Goal: Task Accomplishment & Management: Manage account settings

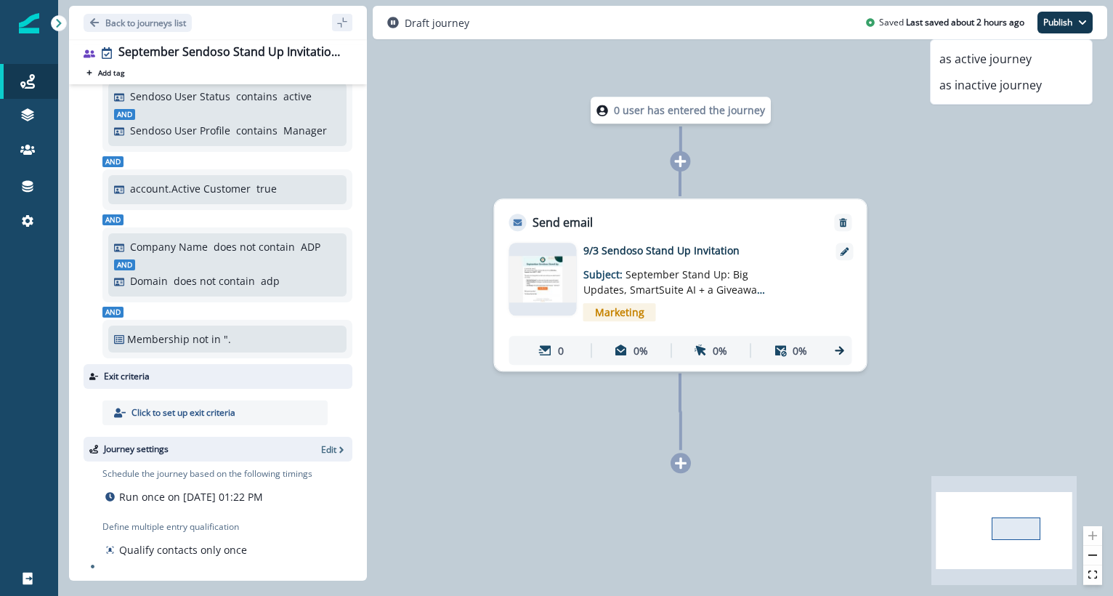
click at [999, 47] on button "as active journey" at bounding box center [1011, 59] width 161 height 26
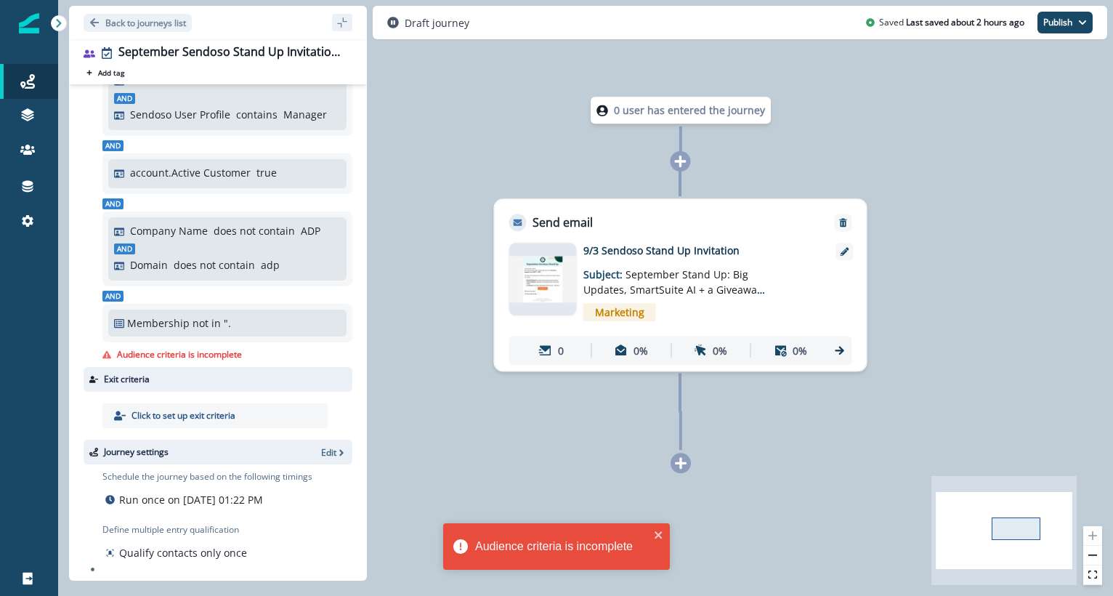
click at [217, 331] on p "not in" at bounding box center [207, 322] width 28 height 15
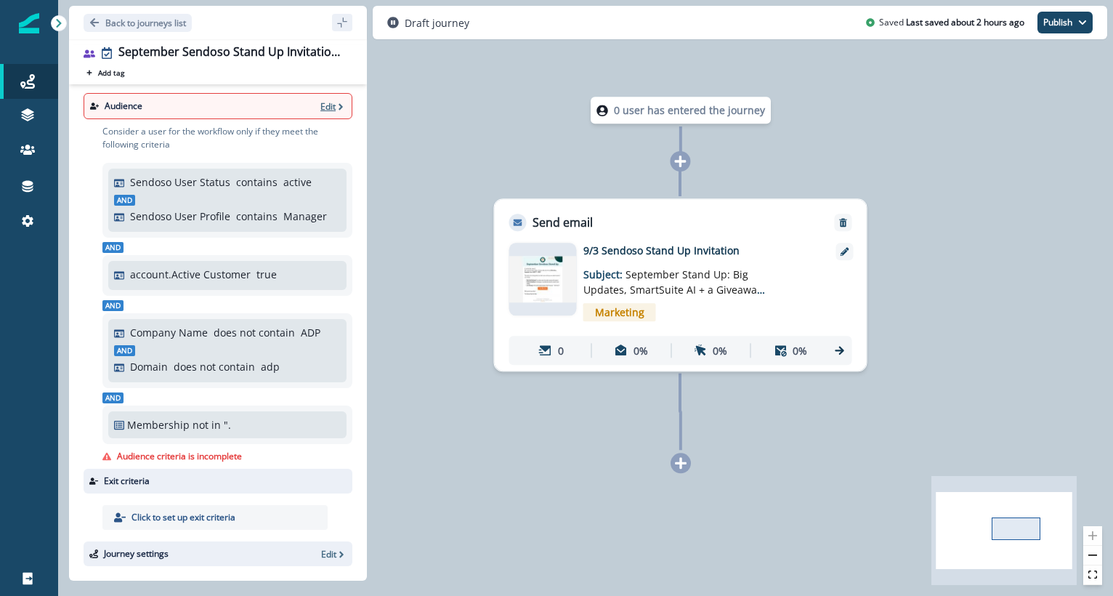
click at [320, 108] on p "Edit" at bounding box center [327, 106] width 15 height 12
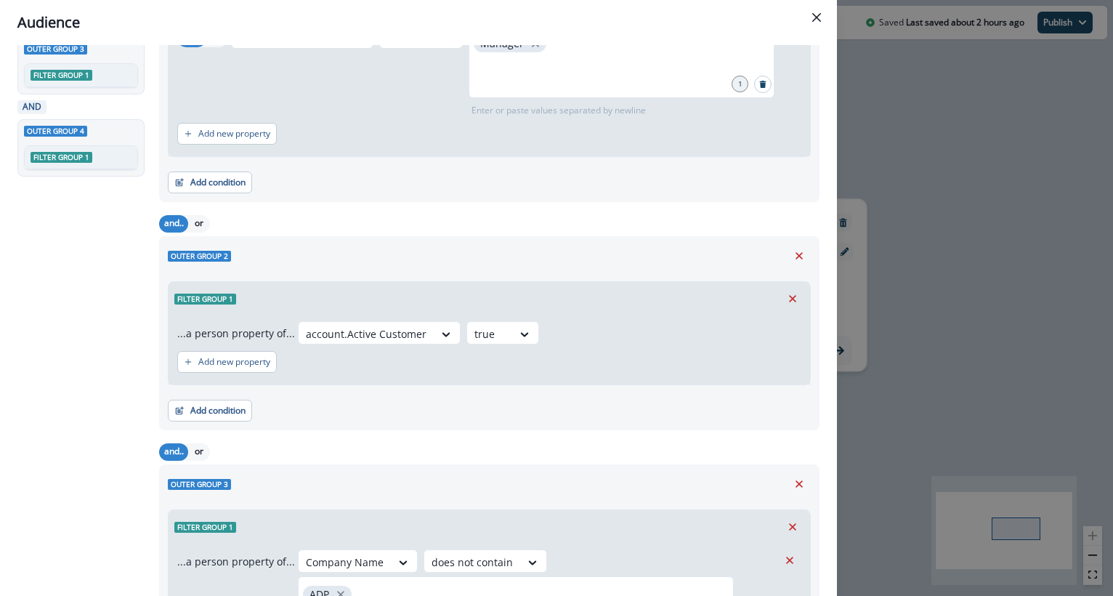
scroll to position [750, 0]
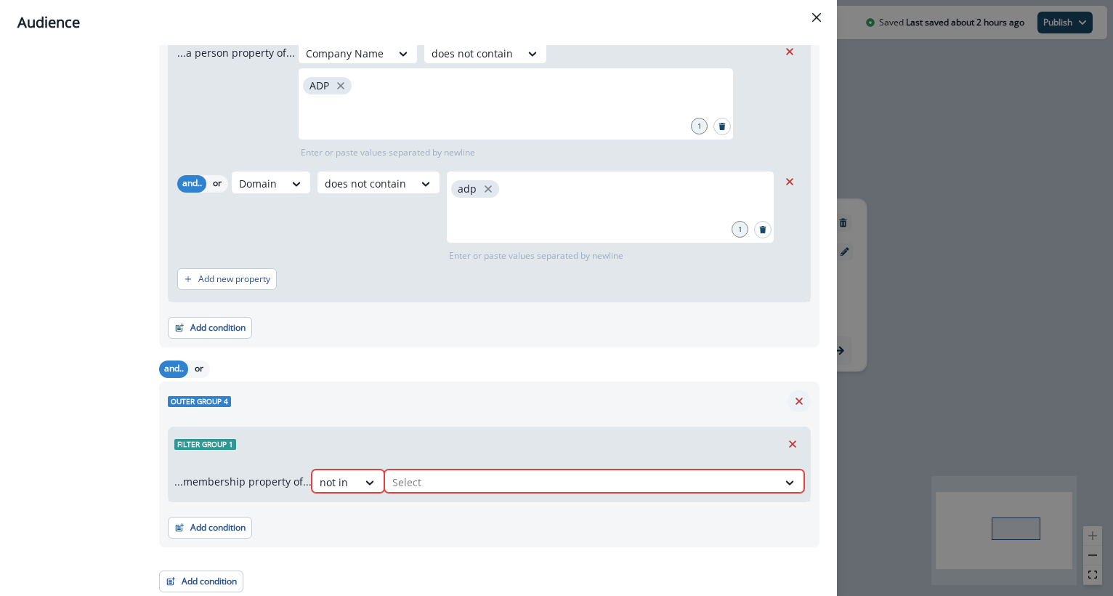
click at [793, 399] on icon "Remove" at bounding box center [799, 401] width 13 height 13
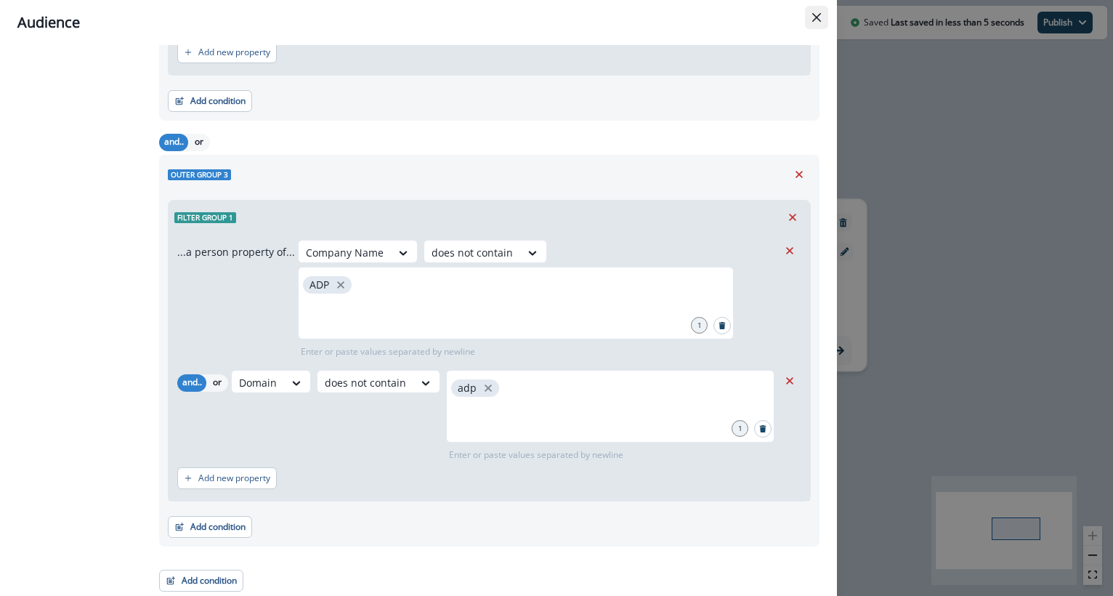
click at [807, 20] on button "Close" at bounding box center [816, 17] width 23 height 23
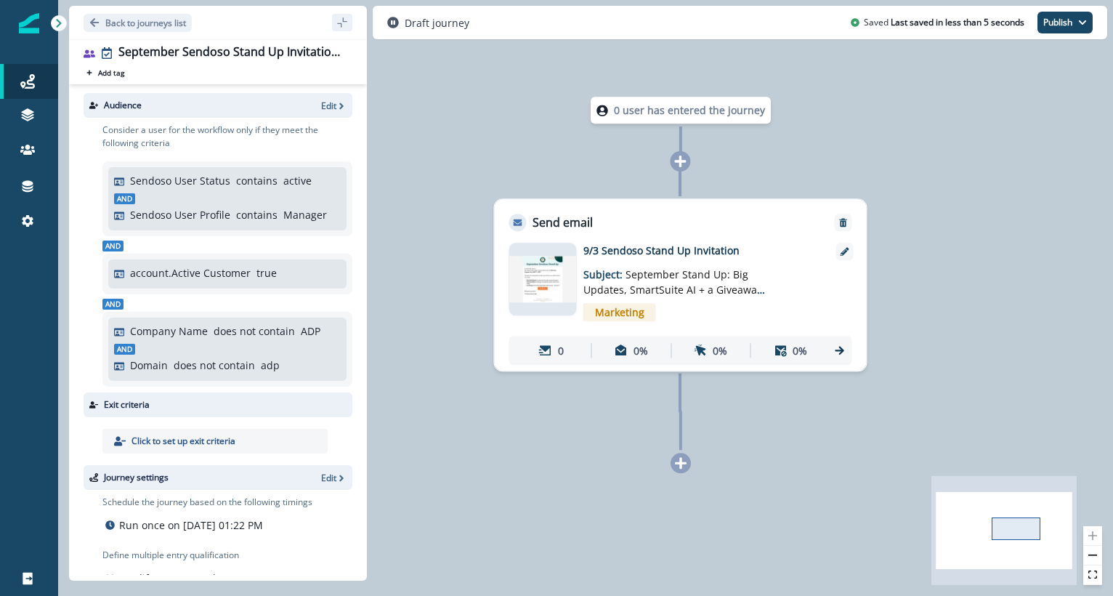
click at [985, 143] on div "0 user has entered the journey Send email Email asset changed, journey reports …" at bounding box center [585, 298] width 1055 height 596
click at [1051, 29] on button "Publish" at bounding box center [1065, 23] width 55 height 22
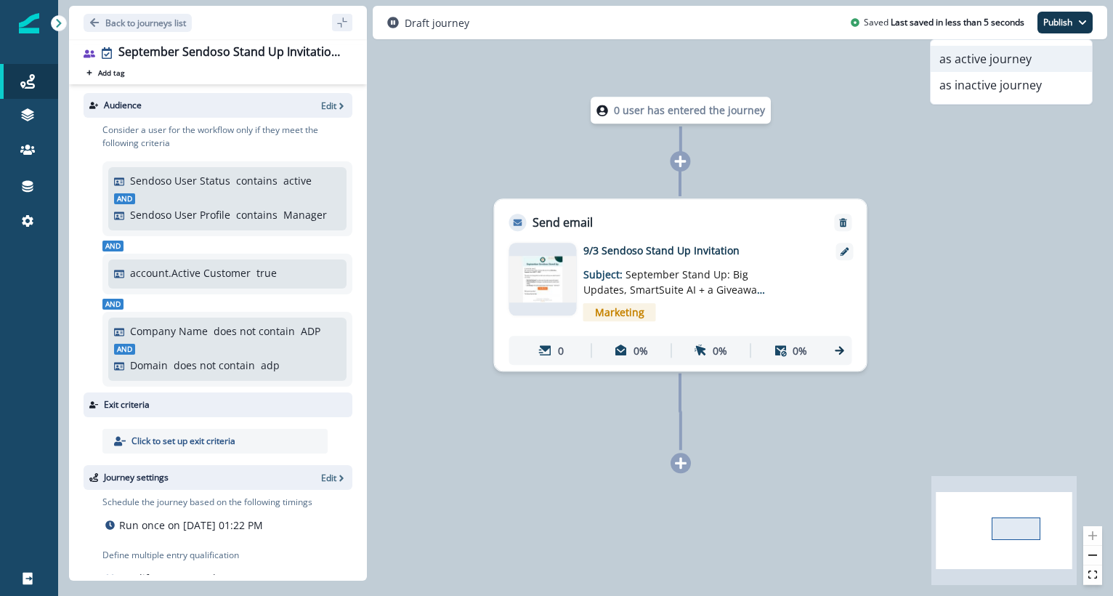
click at [1010, 52] on button "as active journey" at bounding box center [1011, 59] width 161 height 26
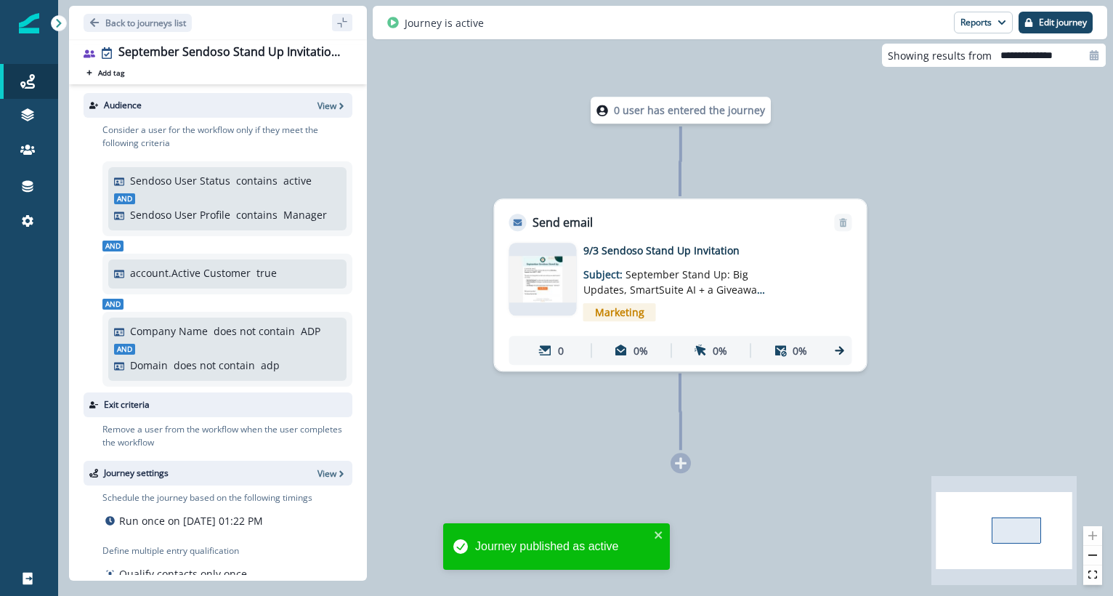
scroll to position [41, 0]
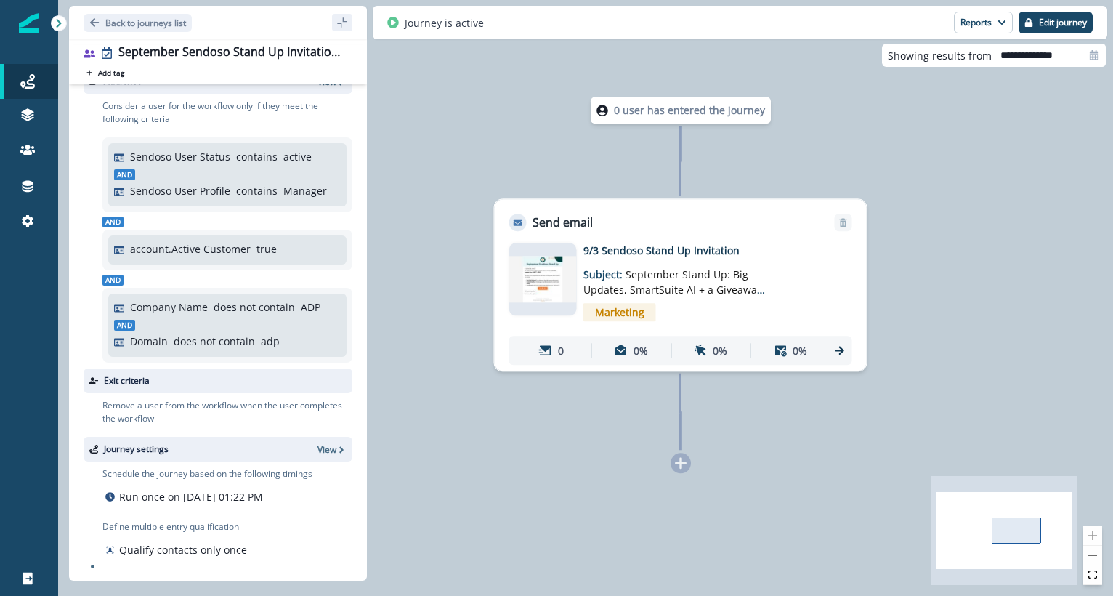
click at [640, 248] on p "9/3 Sendoso Stand Up Invitation" at bounding box center [699, 250] width 233 height 15
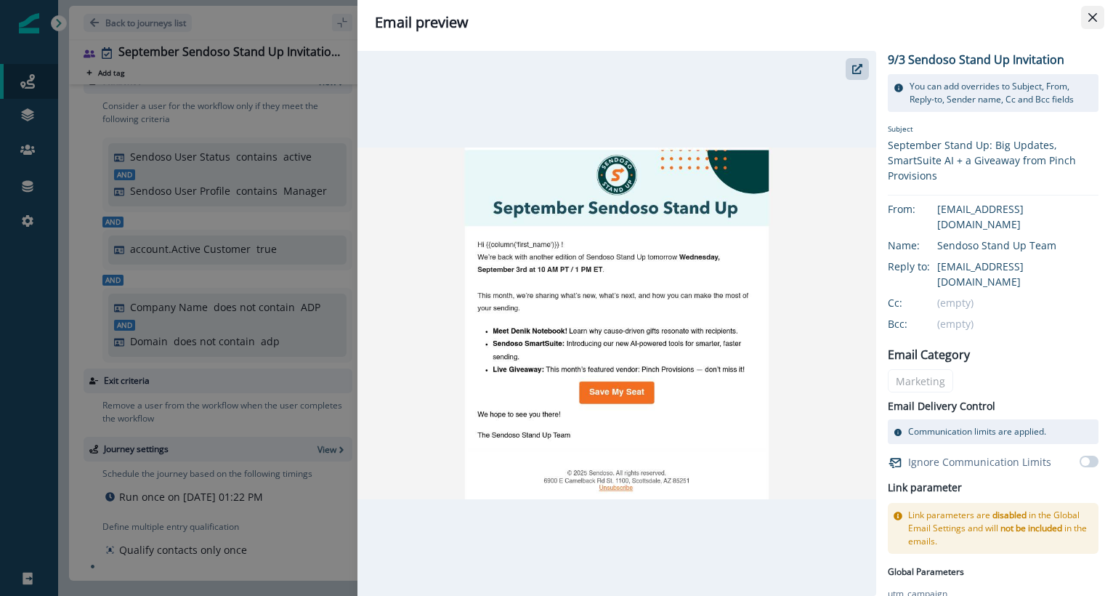
click at [1088, 13] on icon "Close" at bounding box center [1092, 17] width 9 height 9
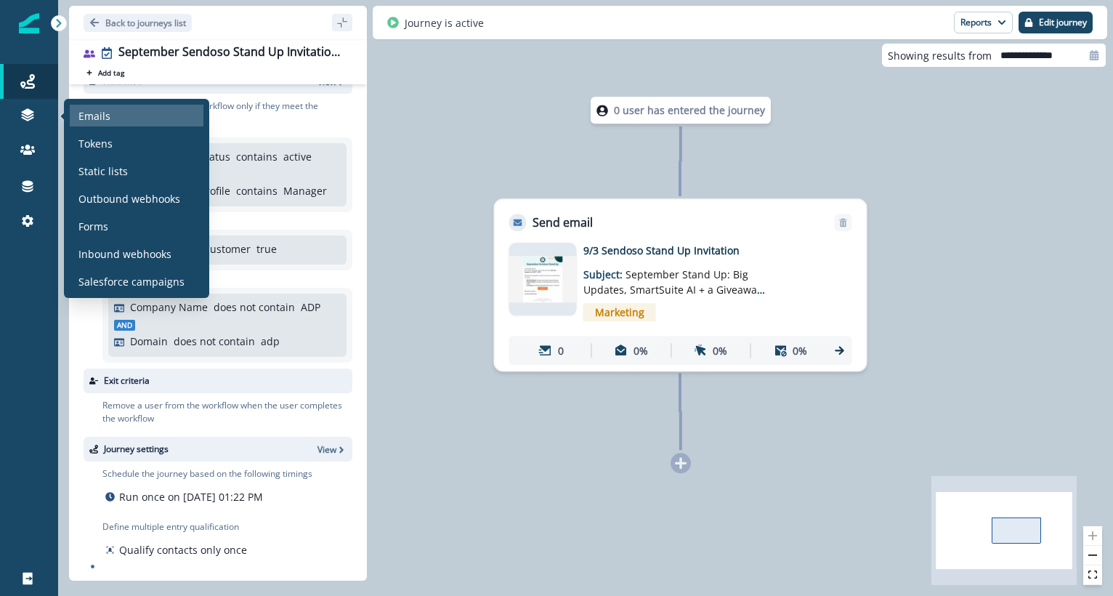
click at [85, 124] on div "Emails" at bounding box center [137, 116] width 134 height 22
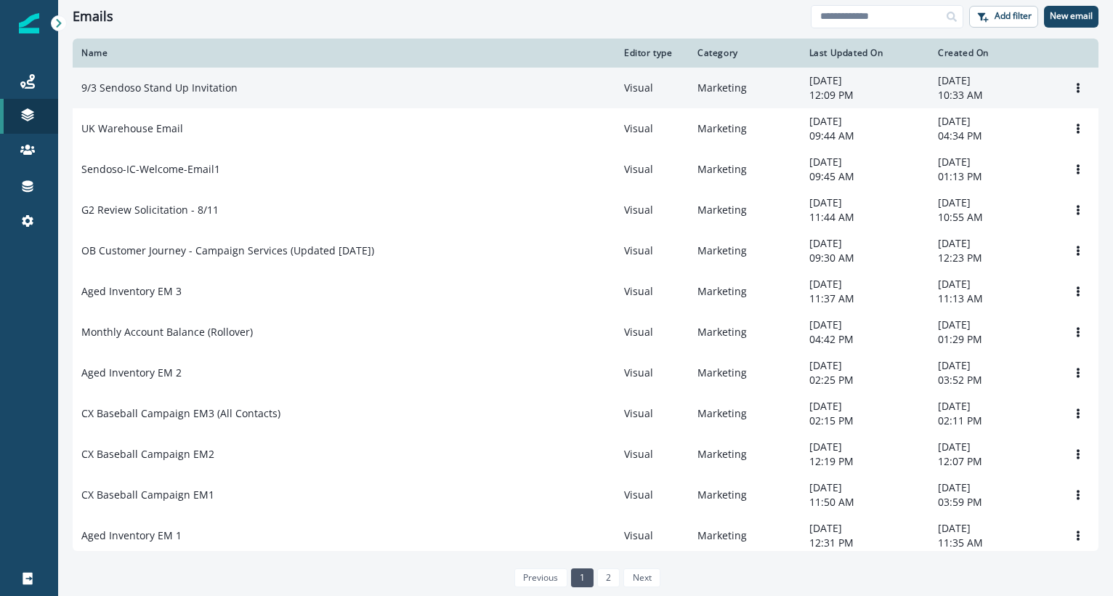
click at [295, 86] on div "9/3 Sendoso Stand Up Invitation" at bounding box center [343, 88] width 525 height 15
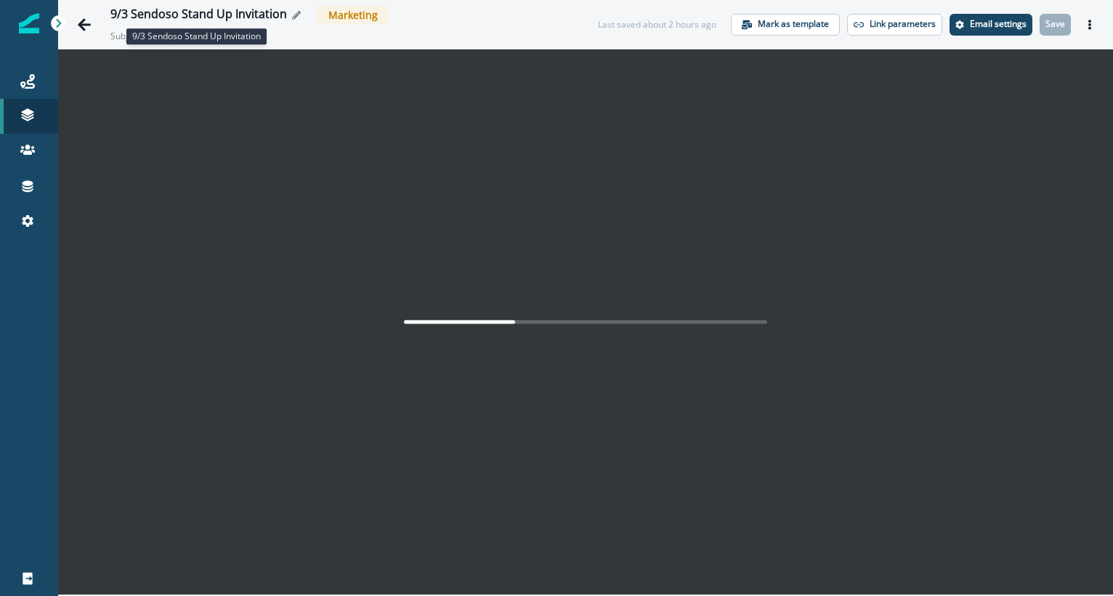
click at [240, 12] on div "9/3 Sendoso Stand Up Invitation" at bounding box center [198, 15] width 177 height 16
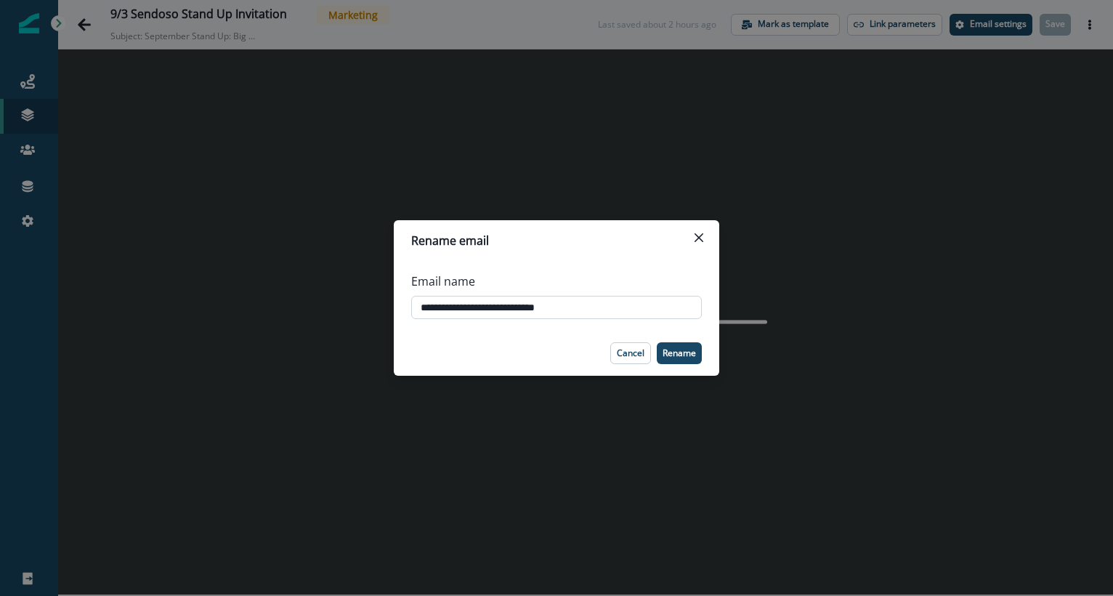
click at [432, 314] on input "**********" at bounding box center [556, 307] width 291 height 23
click at [434, 307] on input "**********" at bounding box center [556, 307] width 291 height 23
type input "**********"
click at [682, 358] on button "Rename" at bounding box center [679, 353] width 45 height 22
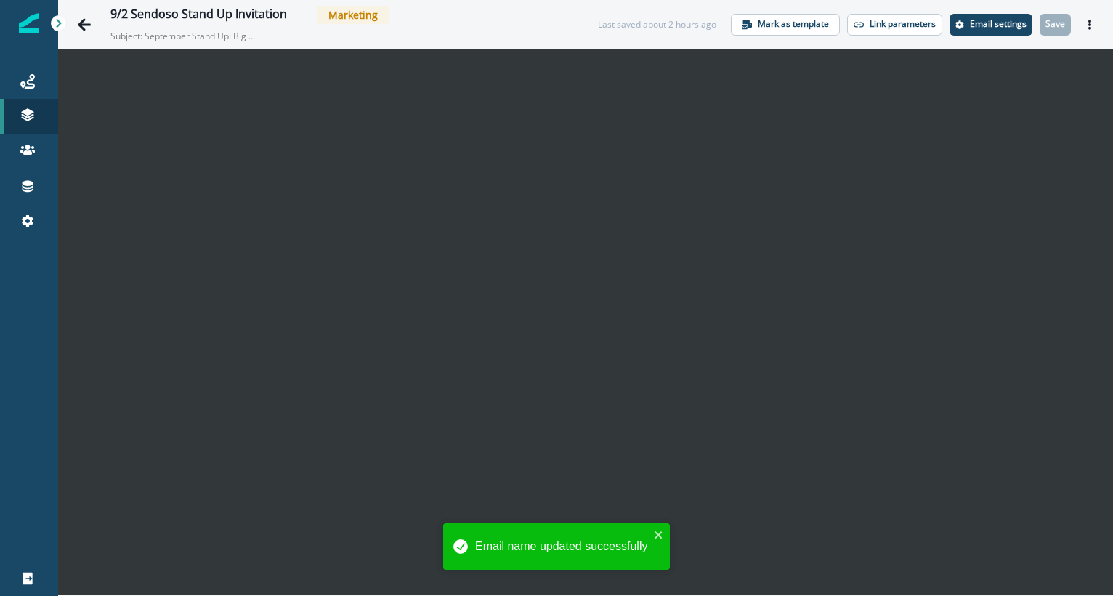
click at [505, 31] on div "9/2 Sendoso Stand Up Invitation Marketing Subject: September Stand Up: Big Upda…" at bounding box center [339, 24] width 458 height 37
click at [82, 16] on button "Go back" at bounding box center [84, 24] width 29 height 29
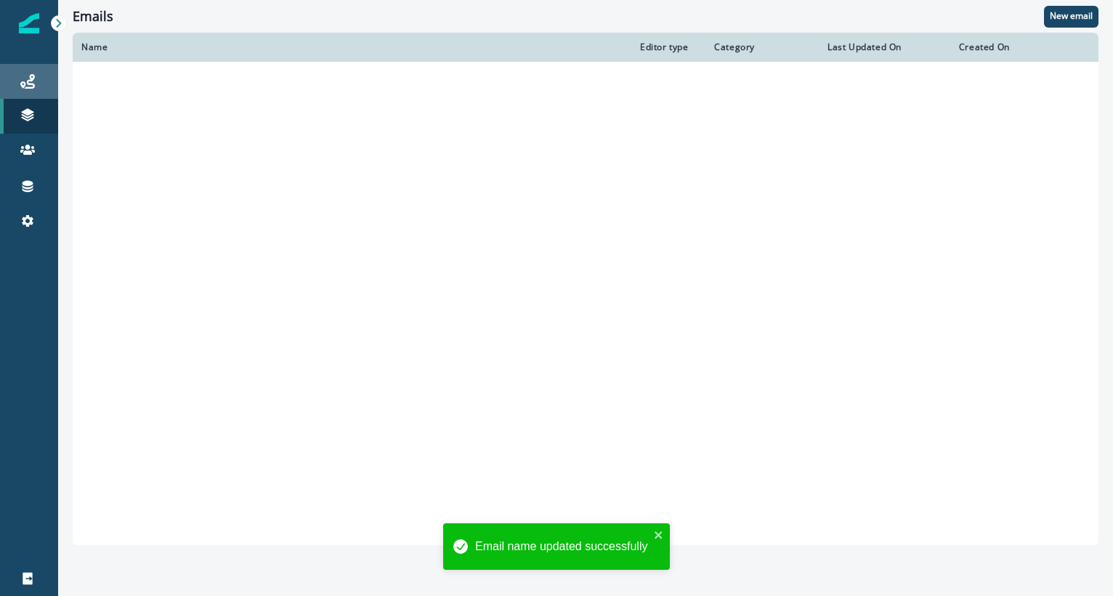
click at [27, 81] on icon at bounding box center [27, 81] width 15 height 15
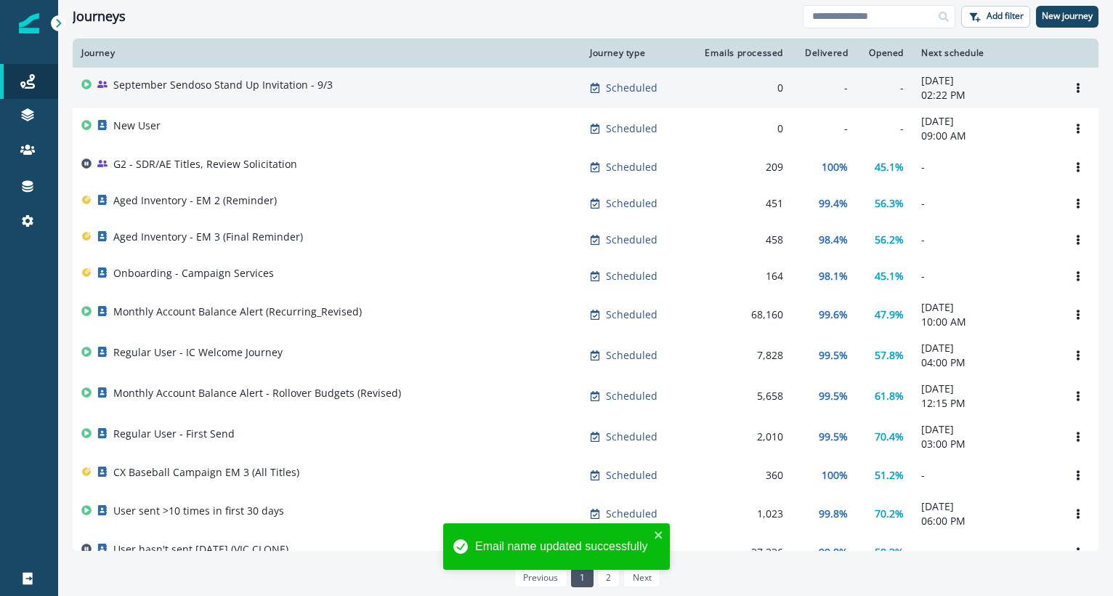
click at [234, 92] on div "September Sendoso Stand Up Invitation - 9/3" at bounding box center [222, 88] width 219 height 20
